Goal: Navigation & Orientation: Go to known website

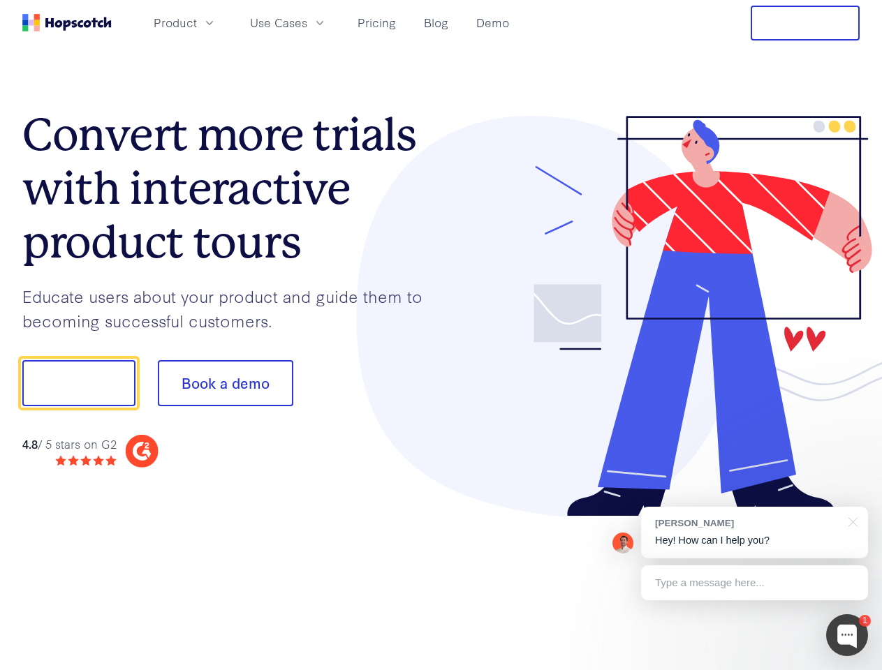
click at [441, 335] on div at bounding box center [650, 316] width 419 height 401
click at [197, 22] on span "Product" at bounding box center [175, 22] width 43 height 17
click at [307, 22] on span "Use Cases" at bounding box center [278, 22] width 57 height 17
click at [805, 23] on button "Free Trial" at bounding box center [805, 23] width 109 height 35
click at [78, 383] on button "Show me!" at bounding box center [78, 383] width 113 height 46
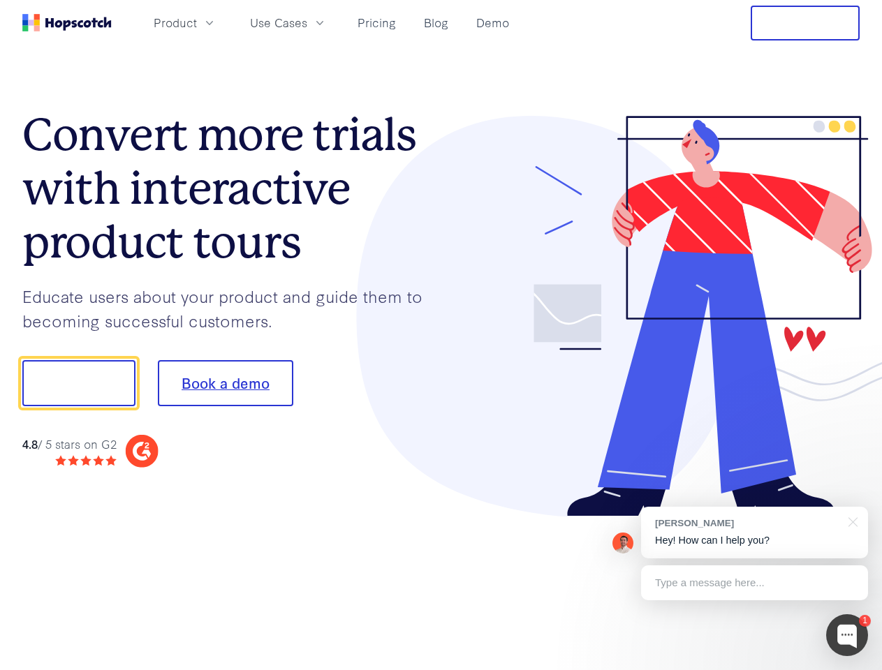
click at [225, 383] on button "Book a demo" at bounding box center [225, 383] width 135 height 46
click at [847, 635] on div at bounding box center [847, 635] width 42 height 42
click at [754, 533] on div "[PERSON_NAME] Hey! How can I help you?" at bounding box center [754, 533] width 227 height 52
click at [850, 521] on div at bounding box center [737, 475] width 262 height 279
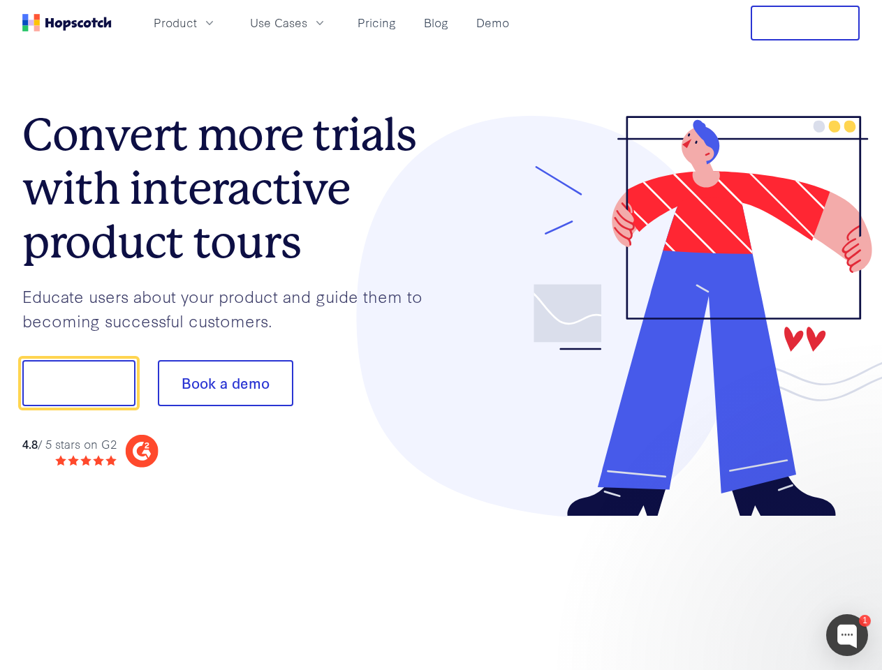
click at [754, 583] on div at bounding box center [737, 475] width 262 height 279
